Goal: Task Accomplishment & Management: Manage account settings

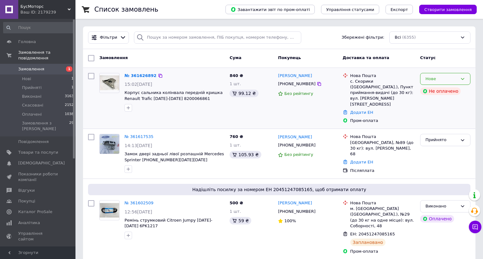
click at [460, 80] on icon at bounding box center [462, 78] width 5 height 5
click at [440, 93] on li "Прийнято" at bounding box center [445, 92] width 50 height 12
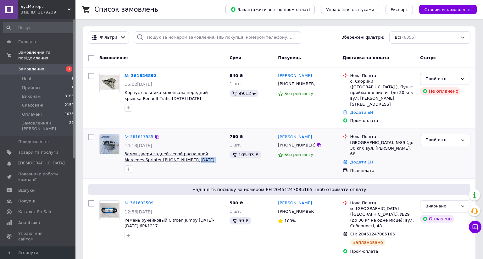
drag, startPoint x: 174, startPoint y: 158, endPoint x: 168, endPoint y: 156, distance: 6.4
click at [168, 156] on span "Замок двери задней левой распашной Mercedes Sprinter 906 2006-2018 A9067401135" at bounding box center [174, 157] width 100 height 12
click at [141, 134] on link "№ 361617535" at bounding box center [138, 136] width 29 height 5
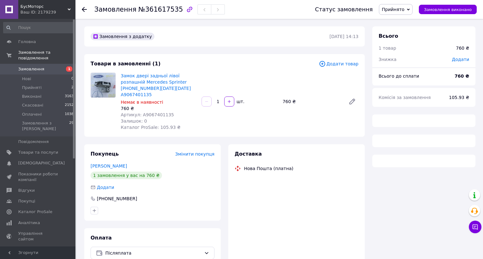
click at [461, 60] on span "Додати" at bounding box center [459, 59] width 17 height 5
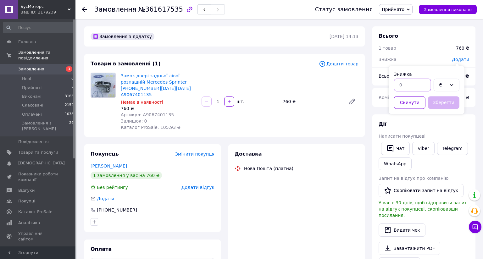
click at [415, 84] on input "text" at bounding box center [412, 85] width 37 height 13
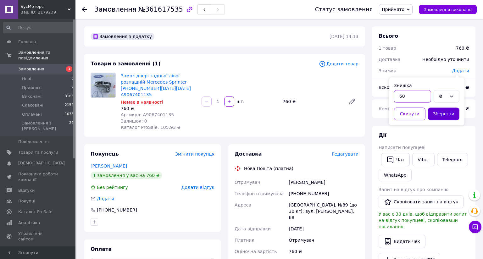
type input "60"
click at [430, 117] on button "Зберегти" at bounding box center [443, 113] width 31 height 13
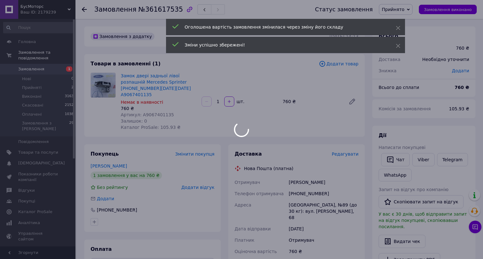
click at [35, 65] on div at bounding box center [241, 129] width 483 height 259
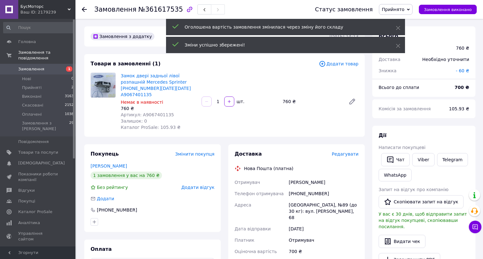
click at [43, 67] on link "Замовлення 1" at bounding box center [38, 69] width 77 height 11
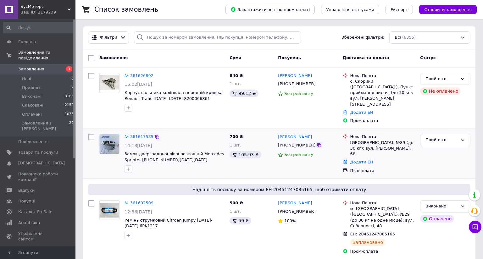
click at [317, 143] on icon at bounding box center [319, 145] width 4 height 4
click at [357, 158] on div "Додати ЕН" at bounding box center [382, 162] width 67 height 8
click at [357, 160] on link "Додати ЕН" at bounding box center [361, 162] width 23 height 5
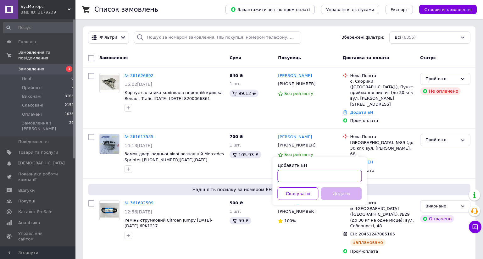
click at [318, 177] on input "Добавить ЕН" at bounding box center [319, 176] width 84 height 13
paste input "20451247240195"
type input "20451247240195"
click at [339, 197] on button "Додати" at bounding box center [340, 193] width 41 height 13
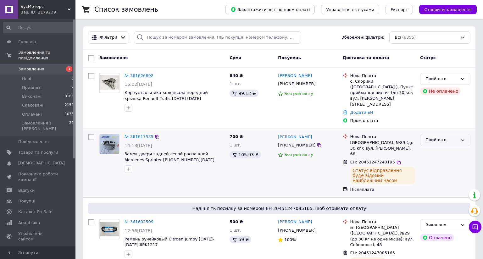
click at [440, 137] on div "Прийнято" at bounding box center [441, 140] width 32 height 7
click at [431, 148] on li "Виконано" at bounding box center [445, 153] width 50 height 12
click at [138, 76] on link "№ 361626892" at bounding box center [138, 75] width 29 height 5
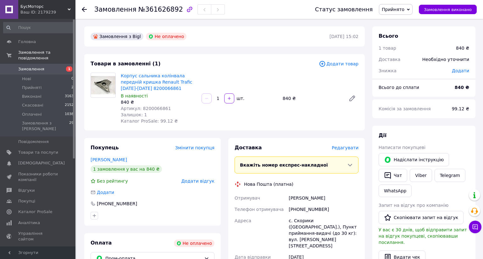
click at [459, 69] on span "Додати" at bounding box center [459, 70] width 17 height 5
click at [426, 90] on div "₴" at bounding box center [426, 96] width 68 height 15
drag, startPoint x: 422, startPoint y: 93, endPoint x: 412, endPoint y: 95, distance: 10.6
click at [422, 93] on input "text" at bounding box center [412, 96] width 37 height 13
click at [412, 95] on input "text" at bounding box center [412, 96] width 37 height 13
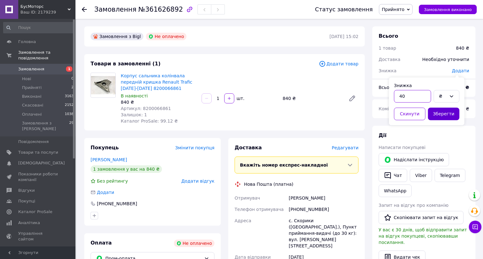
type input "40"
click at [438, 116] on button "Зберегти" at bounding box center [443, 113] width 31 height 13
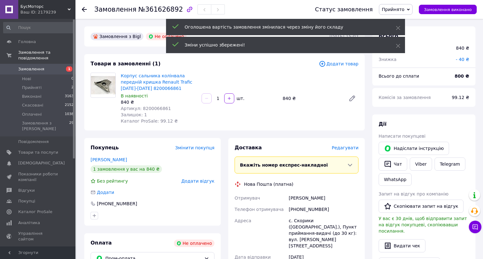
click at [40, 66] on span "Замовлення" at bounding box center [31, 69] width 26 height 6
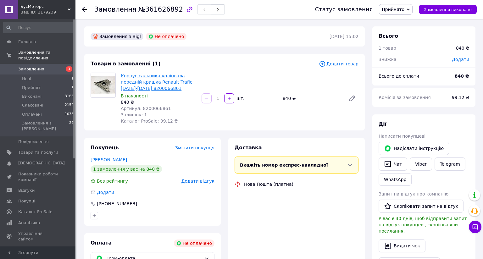
click at [155, 81] on link "Корпус сальника колінвала передній кришка Renault Trafic [DATE]-[DATE] 82000668…" at bounding box center [157, 82] width 72 height 18
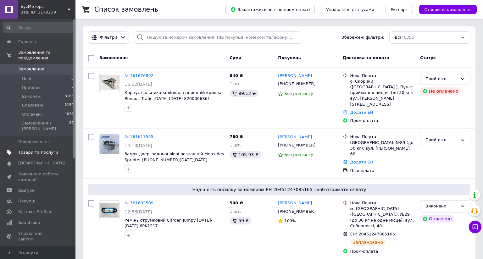
click at [41, 150] on span "Товари та послуги" at bounding box center [38, 153] width 40 height 6
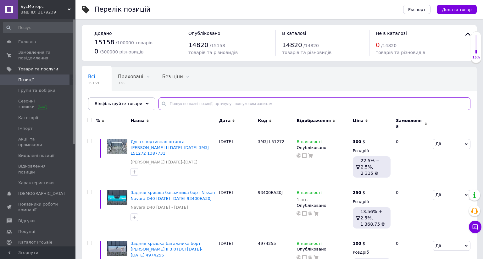
click at [182, 104] on input "text" at bounding box center [314, 103] width 312 height 13
paste input "A9067401135"
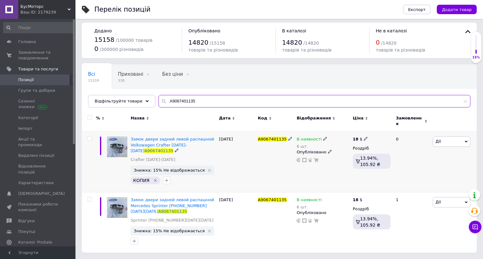
scroll to position [36, 0]
type input "A9067401135"
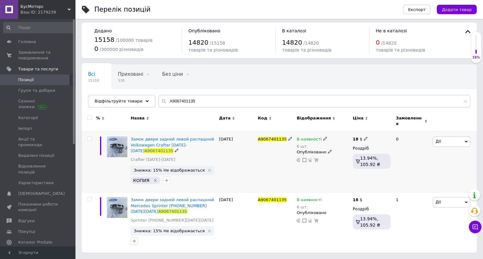
click at [323, 137] on icon at bounding box center [325, 139] width 4 height 4
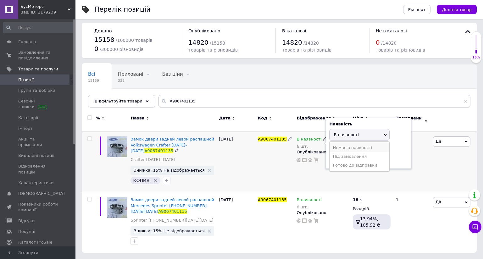
click at [330, 143] on li "Немає в наявності" at bounding box center [359, 147] width 60 height 9
drag, startPoint x: 340, startPoint y: 120, endPoint x: 323, endPoint y: 123, distance: 16.9
click at [325, 123] on div "Наявність Немає в наявності В наявності Під замовлення Готово до відправки Зали…" at bounding box center [367, 143] width 85 height 51
type input "0"
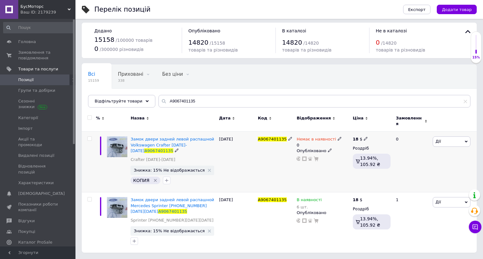
click at [328, 148] on icon at bounding box center [330, 150] width 4 height 4
click at [316, 158] on li "Прихований" at bounding box center [321, 162] width 55 height 9
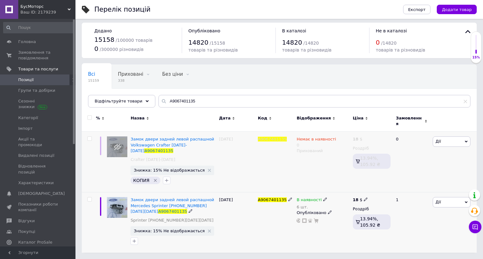
click at [315, 197] on div "В наявності" at bounding box center [311, 200] width 31 height 6
click at [332, 204] on li "Немає в наявності" at bounding box center [359, 208] width 60 height 9
drag, startPoint x: 336, startPoint y: 185, endPoint x: 319, endPoint y: 183, distance: 16.5
click at [319, 197] on div "В наявності 6 шт. Наявність Немає в наявності В наявності Під замовлення Готово…" at bounding box center [322, 210] width 53 height 26
type input "0"
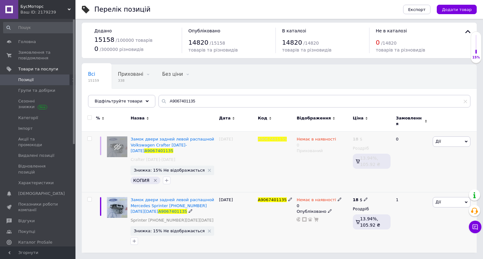
click at [328, 209] on icon at bounding box center [330, 211] width 4 height 4
click at [313, 219] on li "Прихований" at bounding box center [321, 223] width 55 height 9
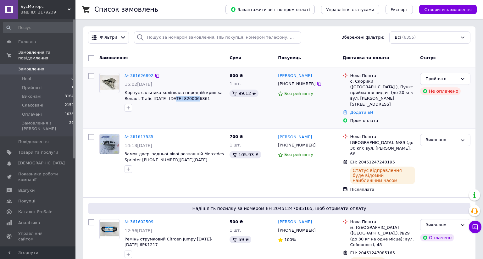
drag, startPoint x: 201, startPoint y: 101, endPoint x: 170, endPoint y: 101, distance: 31.7
click at [170, 101] on div "№ 361626892 15:02, 12.09.2025 Корпус сальника колінвала передній кришка Renault…" at bounding box center [174, 92] width 105 height 44
copy span "8200066861"
click at [40, 150] on span "Товари та послуги" at bounding box center [38, 153] width 40 height 6
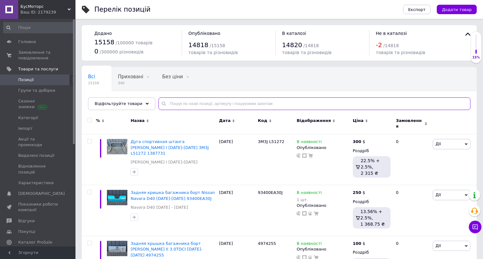
click at [223, 103] on input "text" at bounding box center [314, 103] width 312 height 13
paste input "8200066861"
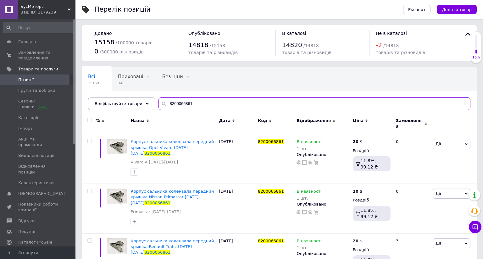
scroll to position [53, 0]
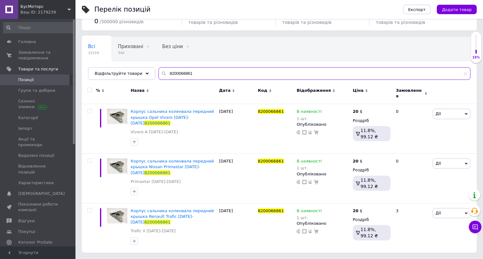
type input "8200066861"
click at [90, 88] on input "checkbox" at bounding box center [89, 90] width 4 height 4
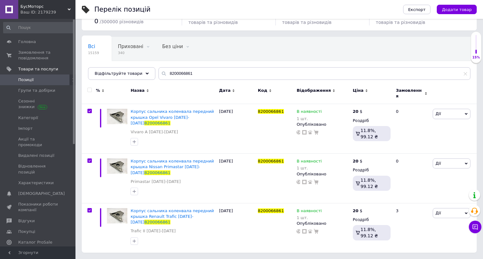
checkbox input "true"
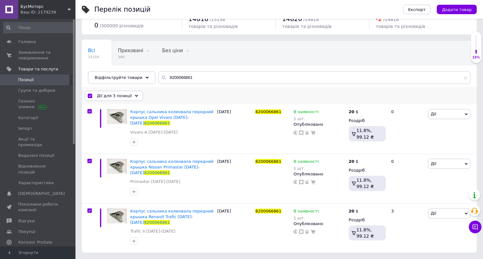
click at [121, 91] on div "Дії для 3 позиції" at bounding box center [114, 96] width 58 height 10
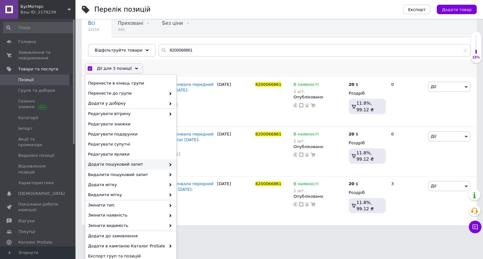
scroll to position [48, 0]
click at [123, 210] on div "Змінити наявність" at bounding box center [130, 215] width 91 height 10
click at [123, 212] on span "Змінити наявність" at bounding box center [127, 215] width 78 height 6
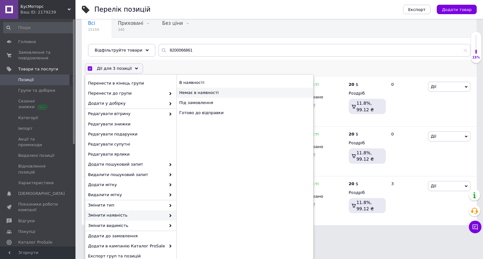
click at [219, 94] on div "Немає в наявності" at bounding box center [244, 93] width 137 height 10
checkbox input "false"
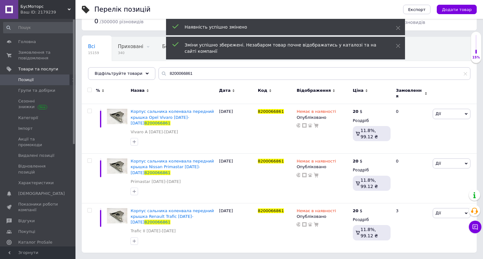
click at [90, 88] on input "checkbox" at bounding box center [89, 90] width 4 height 4
checkbox input "true"
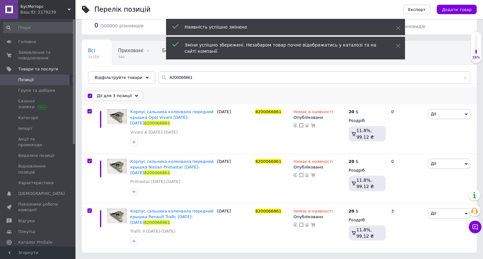
click at [131, 91] on div "Дії для 3 позиції" at bounding box center [114, 96] width 58 height 10
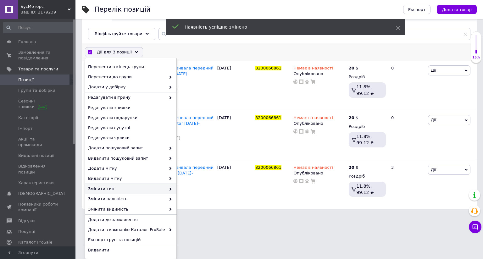
scroll to position [79, 0]
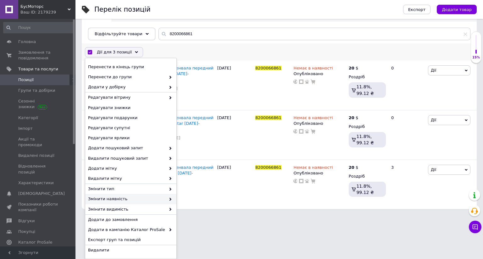
click at [137, 194] on div "Змінити наявність" at bounding box center [130, 199] width 91 height 10
click at [135, 206] on span "Змінити видимість" at bounding box center [127, 209] width 78 height 6
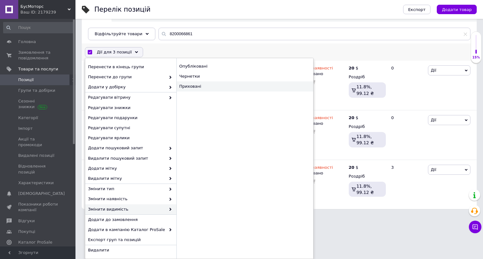
click at [198, 81] on div "Приховані" at bounding box center [244, 86] width 137 height 10
checkbox input "false"
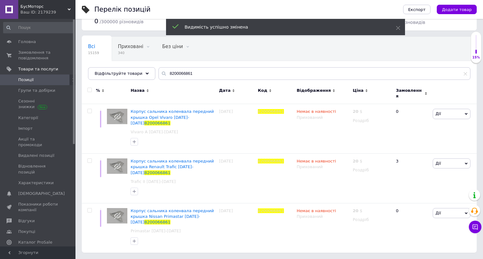
scroll to position [52, 0]
click at [35, 57] on span "Замовлення та повідомлення" at bounding box center [38, 55] width 40 height 11
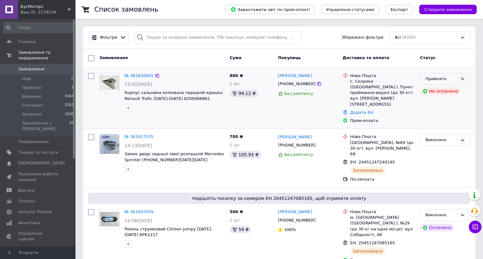
click at [437, 80] on div "Прийнято" at bounding box center [441, 79] width 32 height 7
click at [432, 99] on li "Скасовано" at bounding box center [445, 104] width 50 height 12
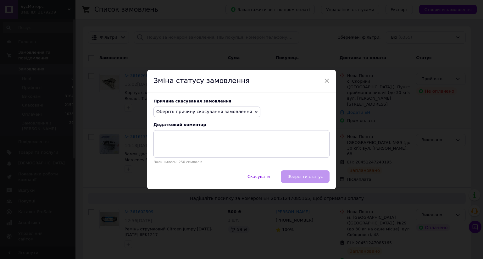
click at [225, 106] on span "Оберіть причину скасування замовлення" at bounding box center [206, 111] width 107 height 11
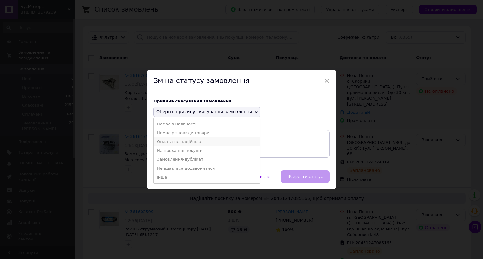
click at [191, 137] on li "Оплата не надійшла" at bounding box center [207, 141] width 106 height 9
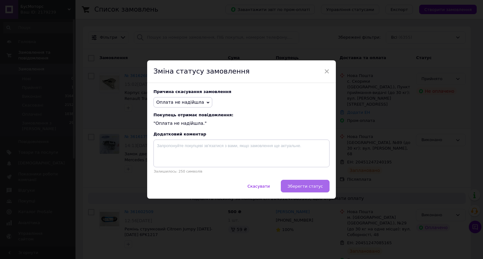
click at [314, 184] on span "Зберегти статус" at bounding box center [304, 186] width 35 height 5
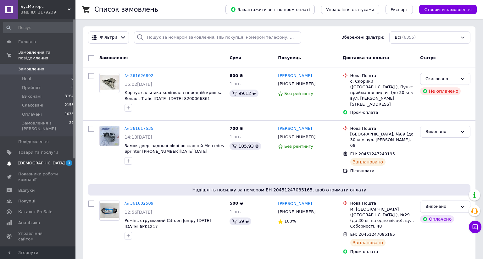
click at [40, 158] on link "[DEMOGRAPHIC_DATA] 1 0" at bounding box center [38, 163] width 77 height 11
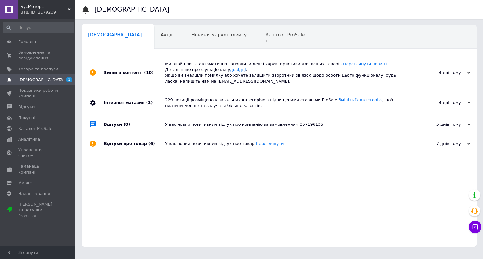
click at [259, 49] on div "Каталог ProSale 1" at bounding box center [288, 37] width 58 height 24
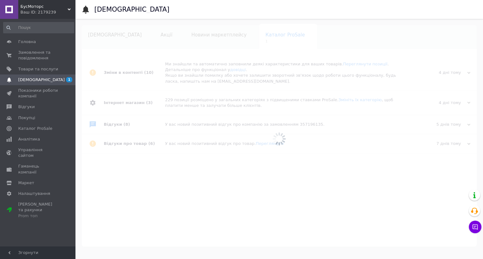
click at [240, 40] on div at bounding box center [278, 139] width 407 height 240
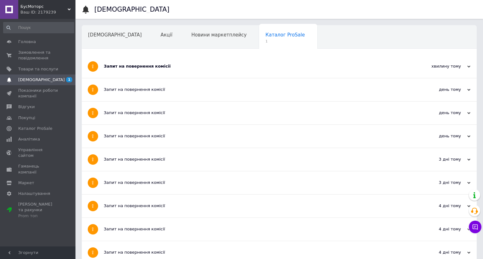
click at [151, 56] on div "Запит на повернення комісії" at bounding box center [255, 66] width 303 height 23
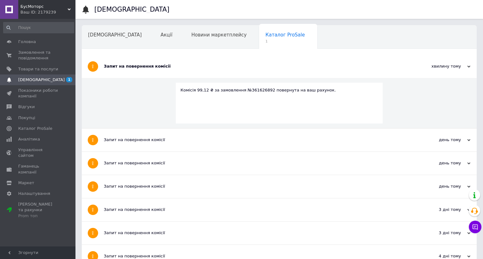
click at [149, 61] on div "Запит на повернення комісії" at bounding box center [255, 66] width 303 height 23
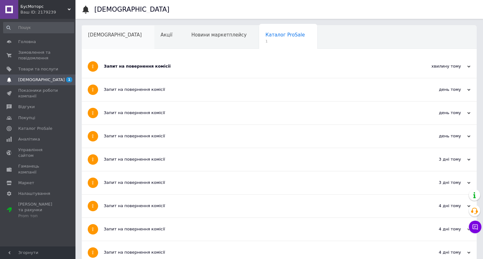
click at [111, 33] on span "[DEMOGRAPHIC_DATA]" at bounding box center [115, 35] width 54 height 6
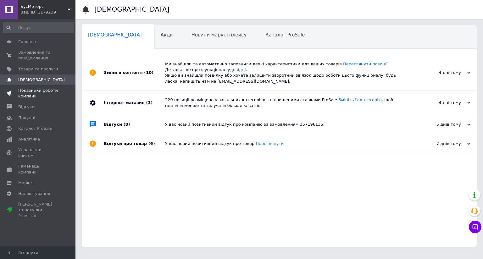
scroll to position [32, 0]
click at [46, 129] on span "Каталог ProSale" at bounding box center [35, 129] width 34 height 6
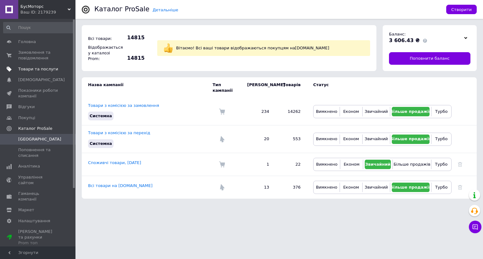
click at [45, 69] on span "Товари та послуги" at bounding box center [38, 69] width 40 height 6
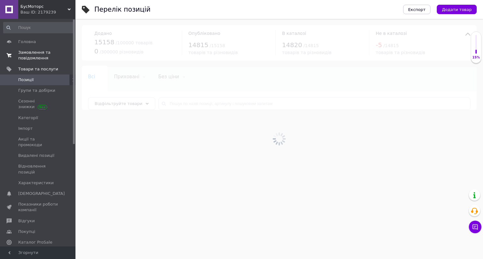
click at [43, 55] on span "Замовлення та повідомлення" at bounding box center [38, 55] width 40 height 11
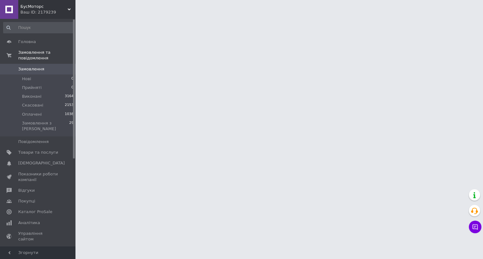
drag, startPoint x: 39, startPoint y: 139, endPoint x: 127, endPoint y: 19, distance: 149.1
click at [39, 150] on span "Товари та послуги" at bounding box center [38, 153] width 40 height 6
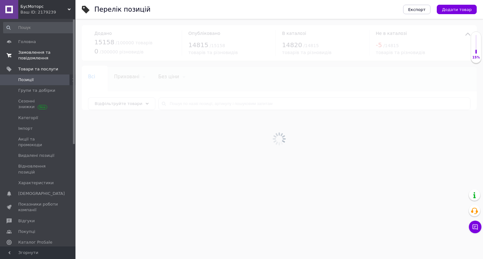
click at [39, 58] on span "Замовлення та повідомлення" at bounding box center [38, 55] width 40 height 11
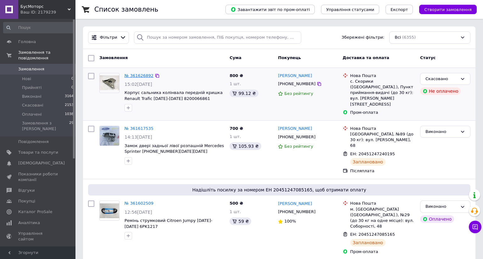
click at [145, 75] on link "№ 361626892" at bounding box center [138, 75] width 29 height 5
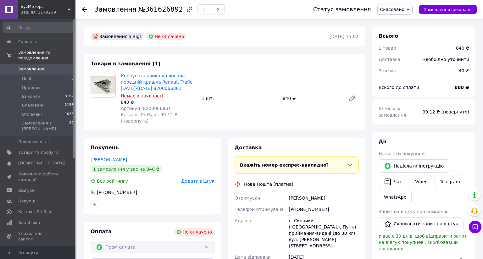
click at [82, 7] on icon at bounding box center [84, 9] width 5 height 5
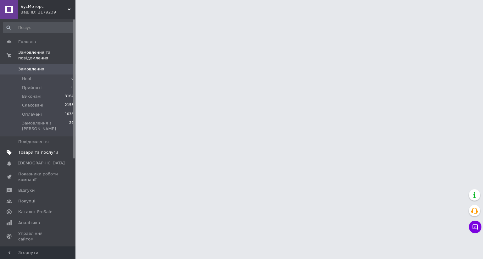
click at [53, 150] on span "Товари та послуги" at bounding box center [38, 153] width 40 height 6
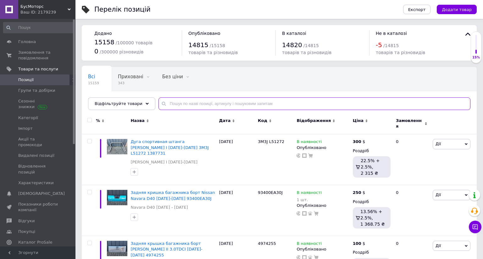
click at [196, 106] on input "text" at bounding box center [314, 103] width 312 height 13
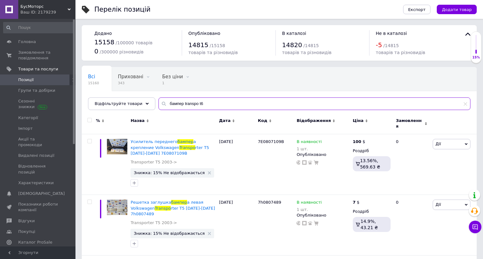
click at [219, 103] on input "бампер transpo t6" at bounding box center [314, 103] width 312 height 13
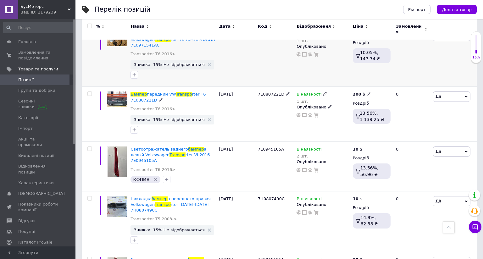
scroll to position [251, 0]
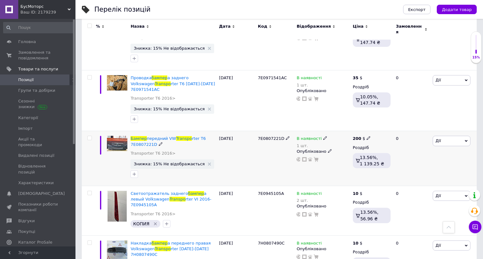
type input "бампер transpo t5"
click at [366, 136] on use at bounding box center [367, 137] width 3 height 3
click at [305, 149] on div "Опубліковано" at bounding box center [322, 152] width 53 height 6
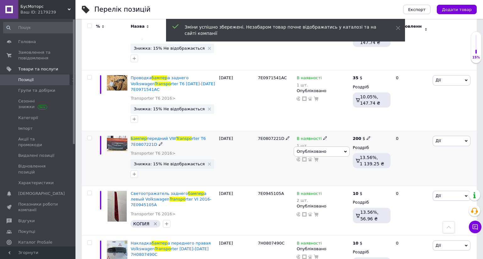
click at [317, 136] on div "В наявності" at bounding box center [311, 139] width 31 height 6
click at [344, 143] on li "Немає в наявності" at bounding box center [359, 147] width 60 height 9
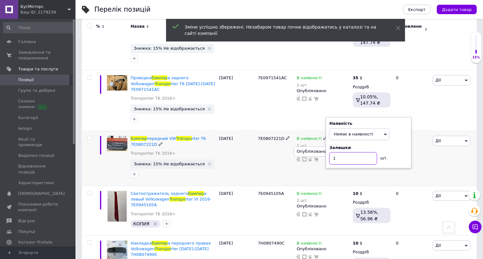
drag, startPoint x: 342, startPoint y: 136, endPoint x: 322, endPoint y: 138, distance: 19.9
click at [325, 138] on div "Наявність Немає в наявності В наявності Під замовлення Готово до відправки Зали…" at bounding box center [367, 142] width 85 height 51
type input "0"
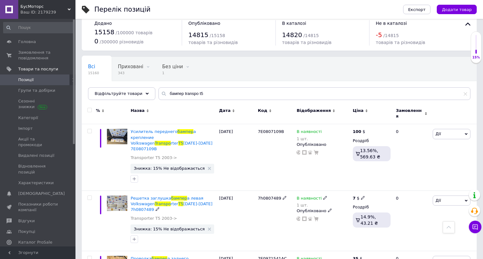
scroll to position [0, 0]
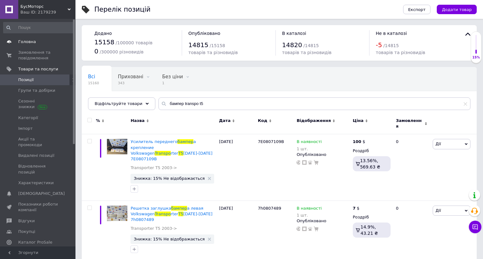
click at [43, 46] on link "Головна" at bounding box center [38, 41] width 77 height 11
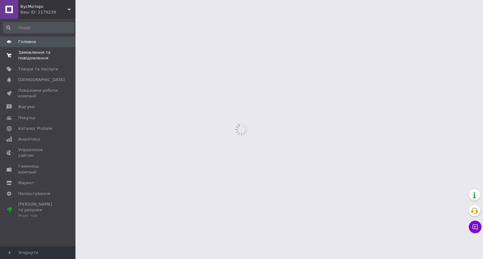
click at [43, 54] on span "Замовлення та повідомлення" at bounding box center [38, 55] width 40 height 11
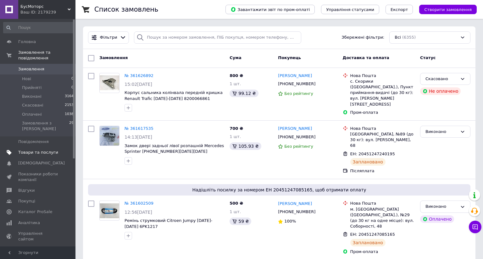
click at [51, 147] on link "Товари та послуги" at bounding box center [38, 152] width 77 height 11
